Goal: Communication & Community: Ask a question

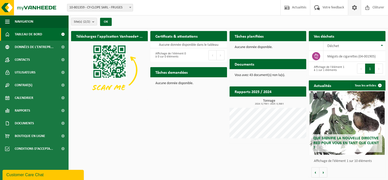
click at [357, 8] on span at bounding box center [355, 7] width 8 height 15
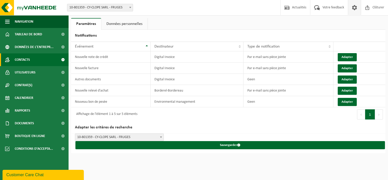
click at [33, 59] on link "Contacts" at bounding box center [34, 59] width 69 height 13
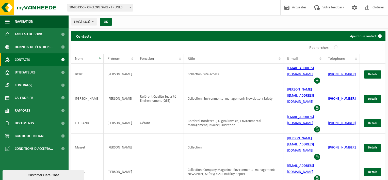
click at [47, 173] on div "Customer Care Chat" at bounding box center [43, 175] width 74 height 4
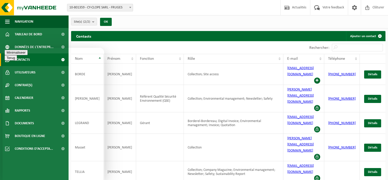
click at [3, 48] on textarea at bounding box center [3, 48] width 0 height 0
type textarea "Bonjour, je me permets de vous contacter car notre service communication voudra…"
click at [3, 48] on textarea at bounding box center [3, 48] width 0 height 0
